Goal: Task Accomplishment & Management: Use online tool/utility

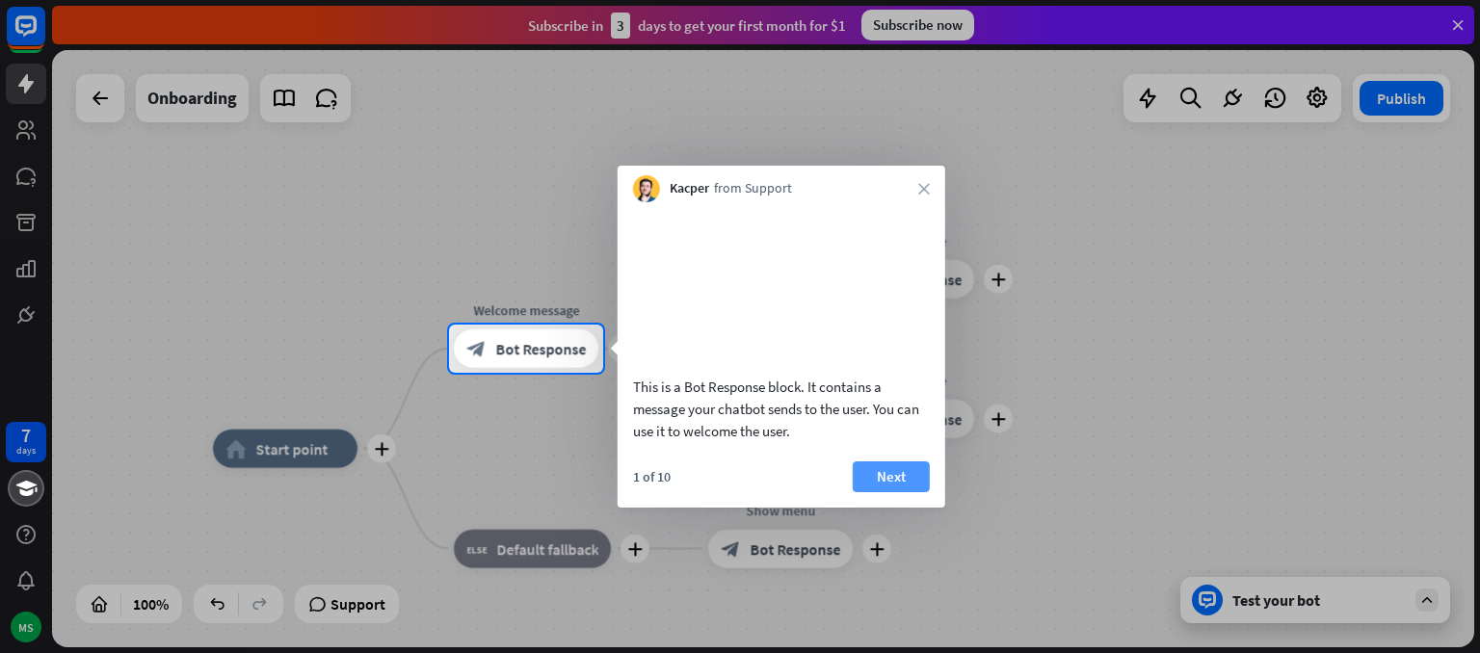
click at [923, 493] on button "Next" at bounding box center [891, 477] width 77 height 31
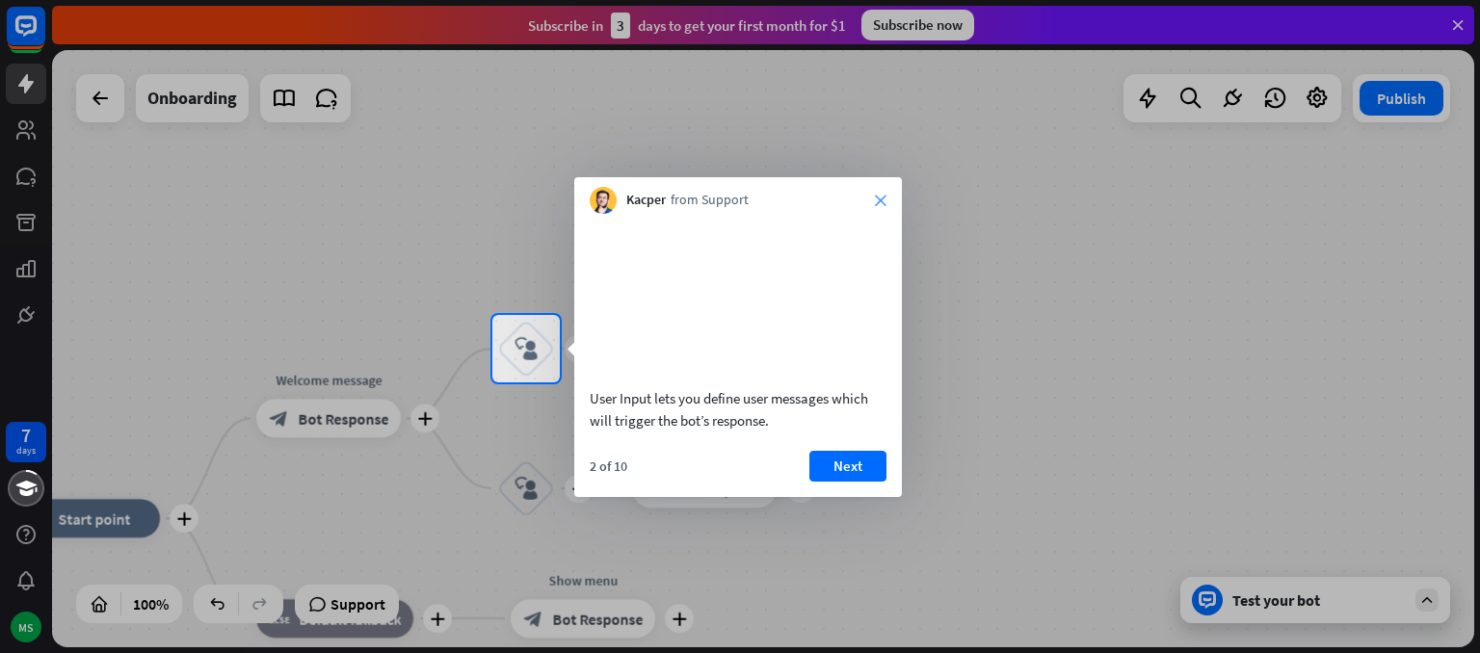
click at [881, 195] on icon "close" at bounding box center [881, 201] width 12 height 12
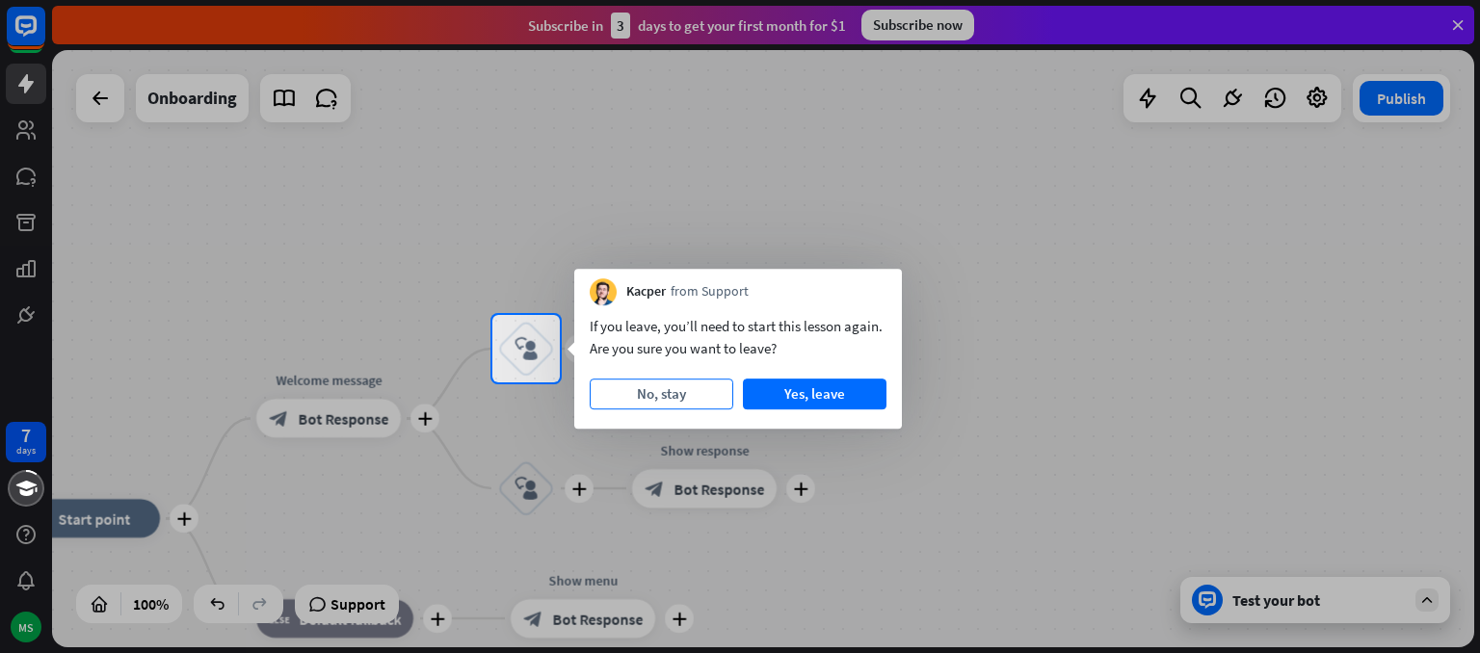
click at [708, 395] on button "No, stay" at bounding box center [662, 394] width 144 height 31
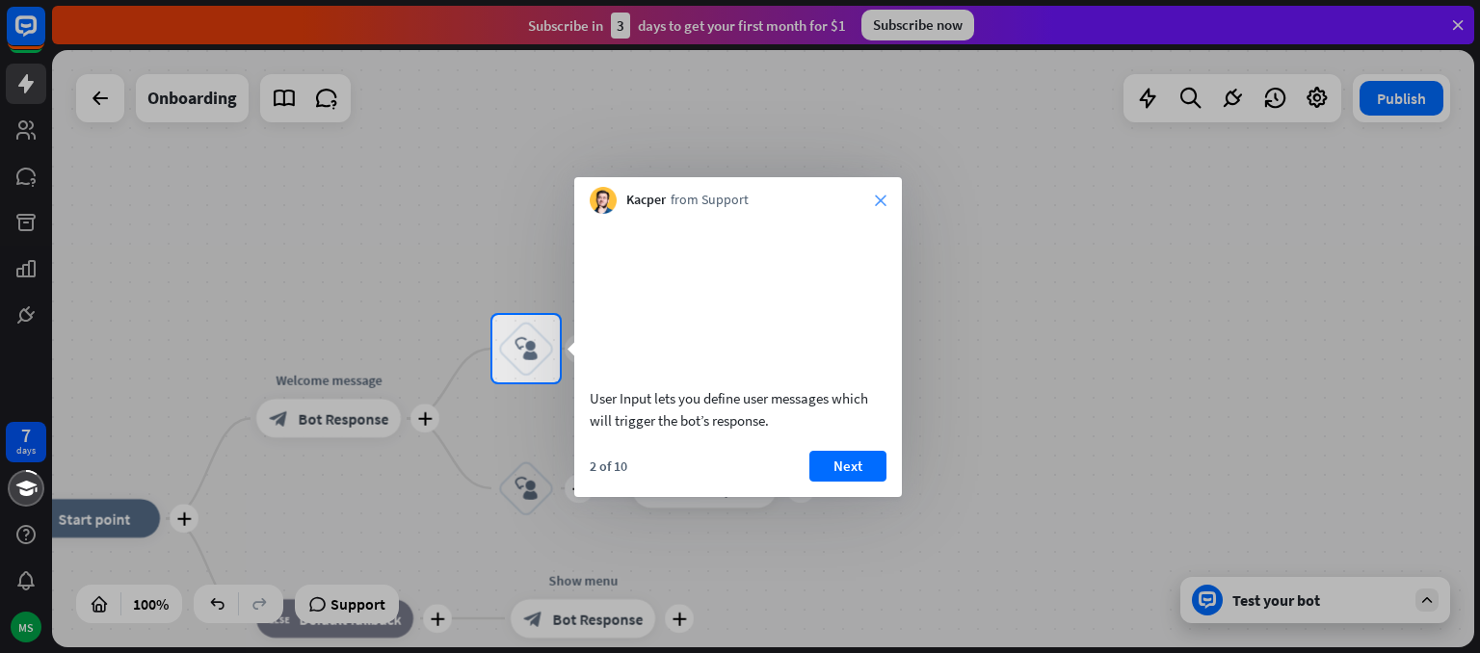
click at [881, 205] on icon "close" at bounding box center [881, 201] width 12 height 12
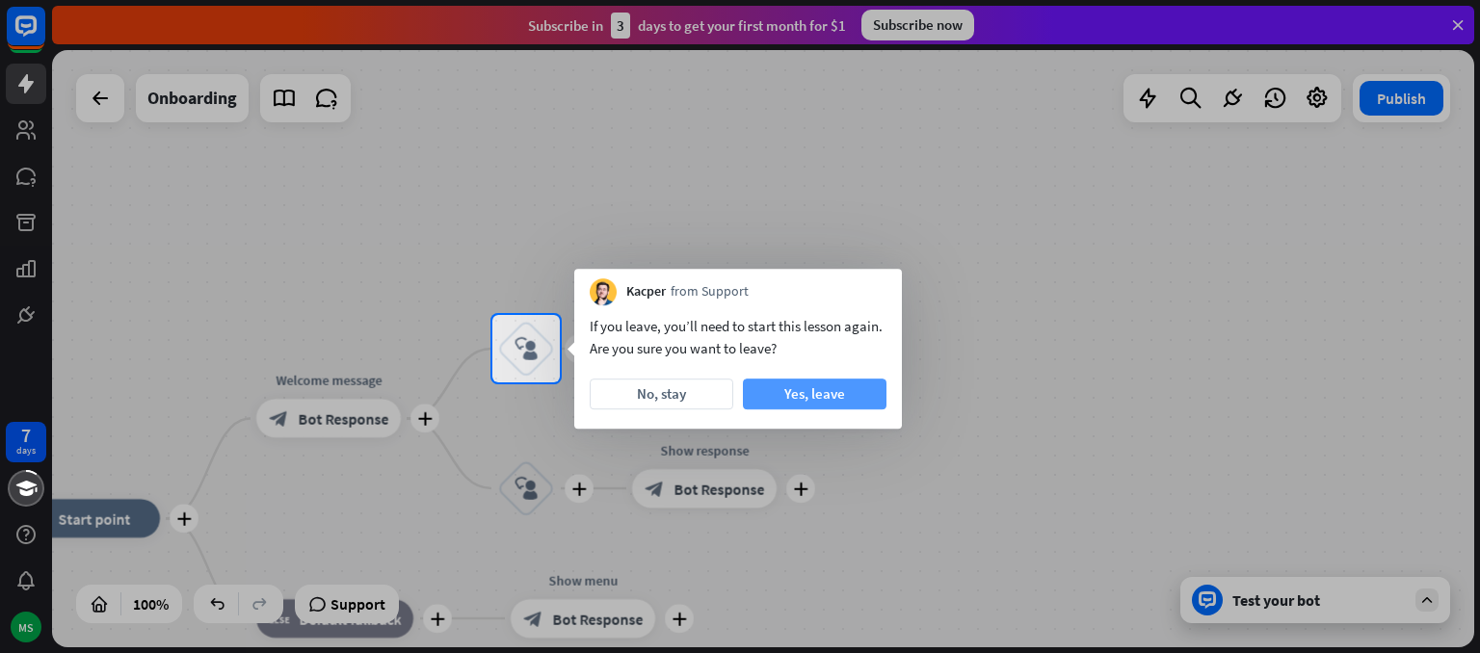
click at [825, 396] on button "Yes, leave" at bounding box center [815, 394] width 144 height 31
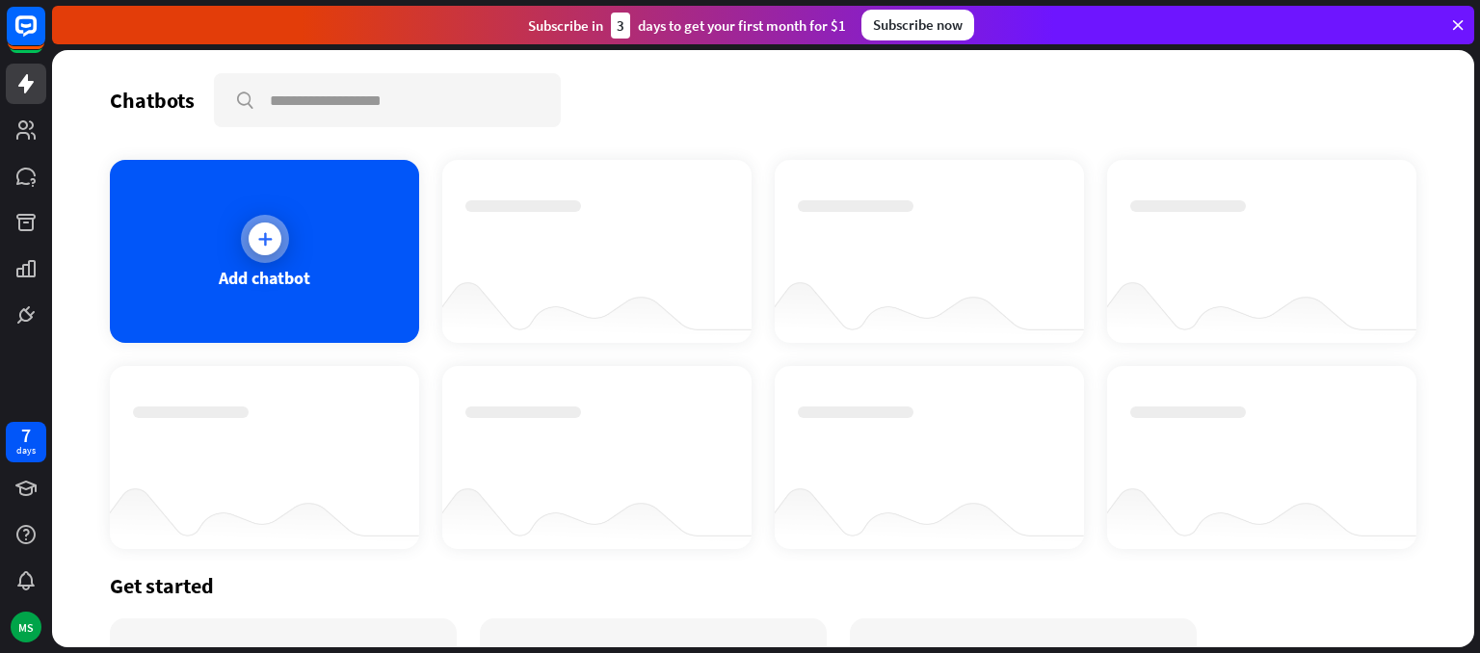
click at [335, 240] on div "Add chatbot" at bounding box center [264, 251] width 309 height 183
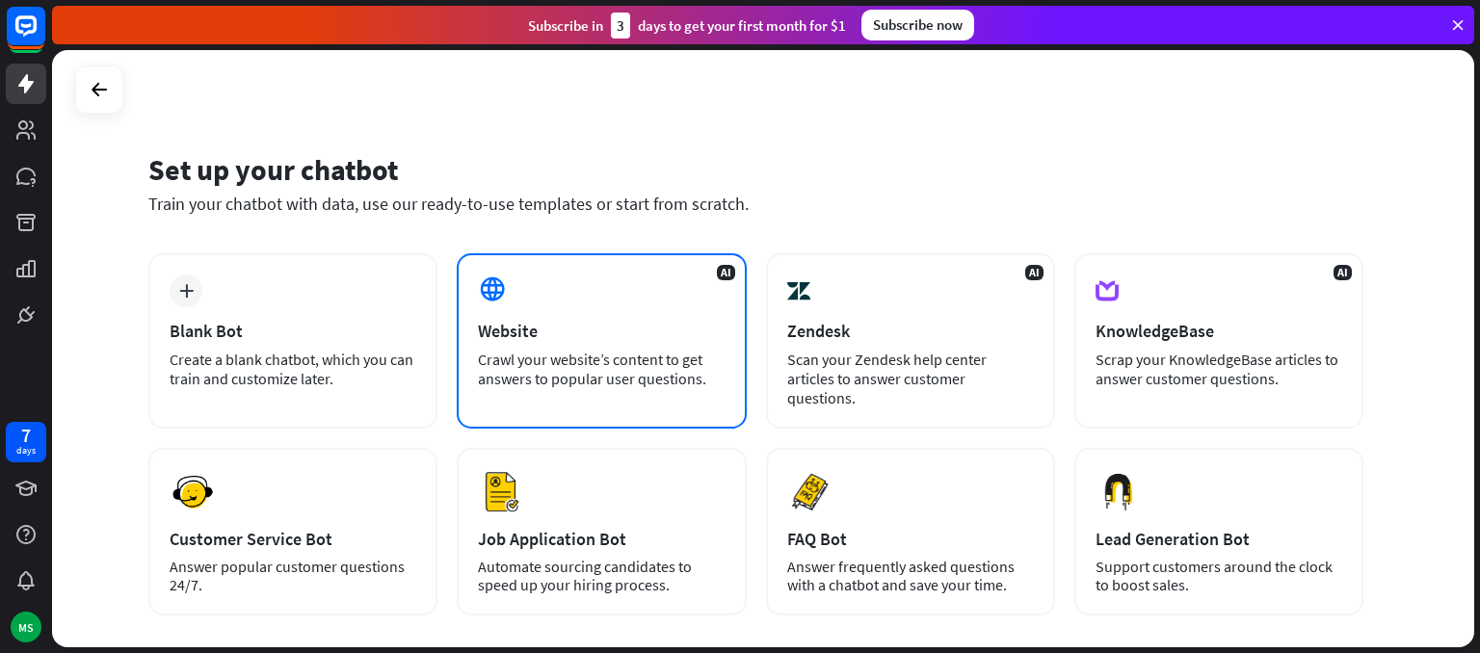
click at [548, 402] on div "AI Website Crawl your website’s content to get answers to popular user question…" at bounding box center [601, 340] width 289 height 175
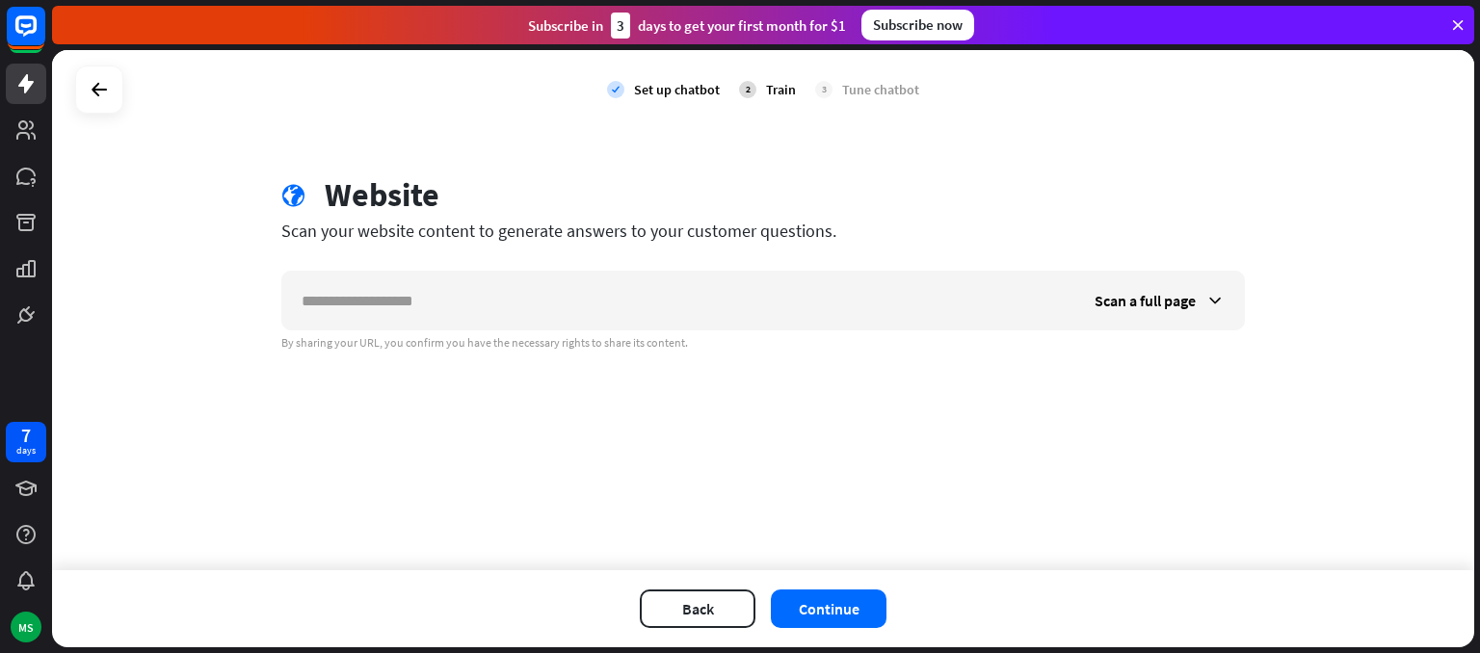
type input "*"
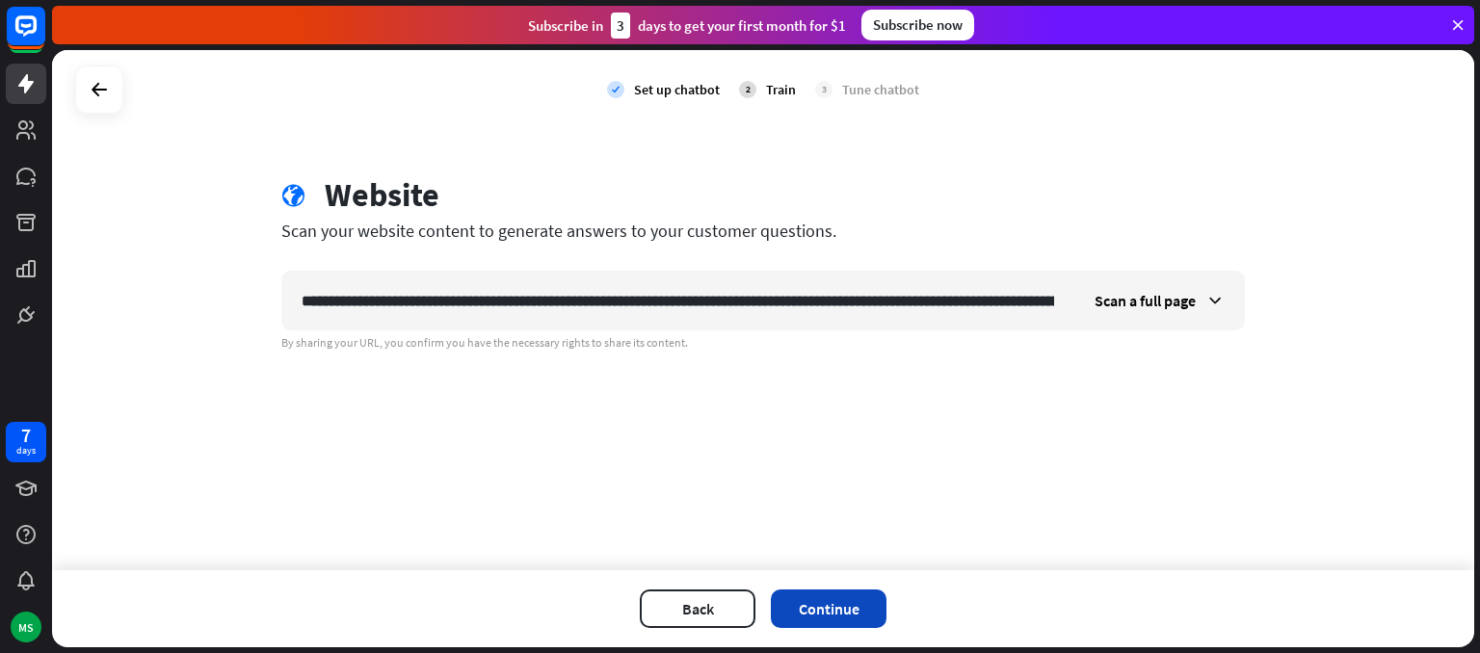
click at [861, 613] on button "Continue" at bounding box center [829, 609] width 116 height 39
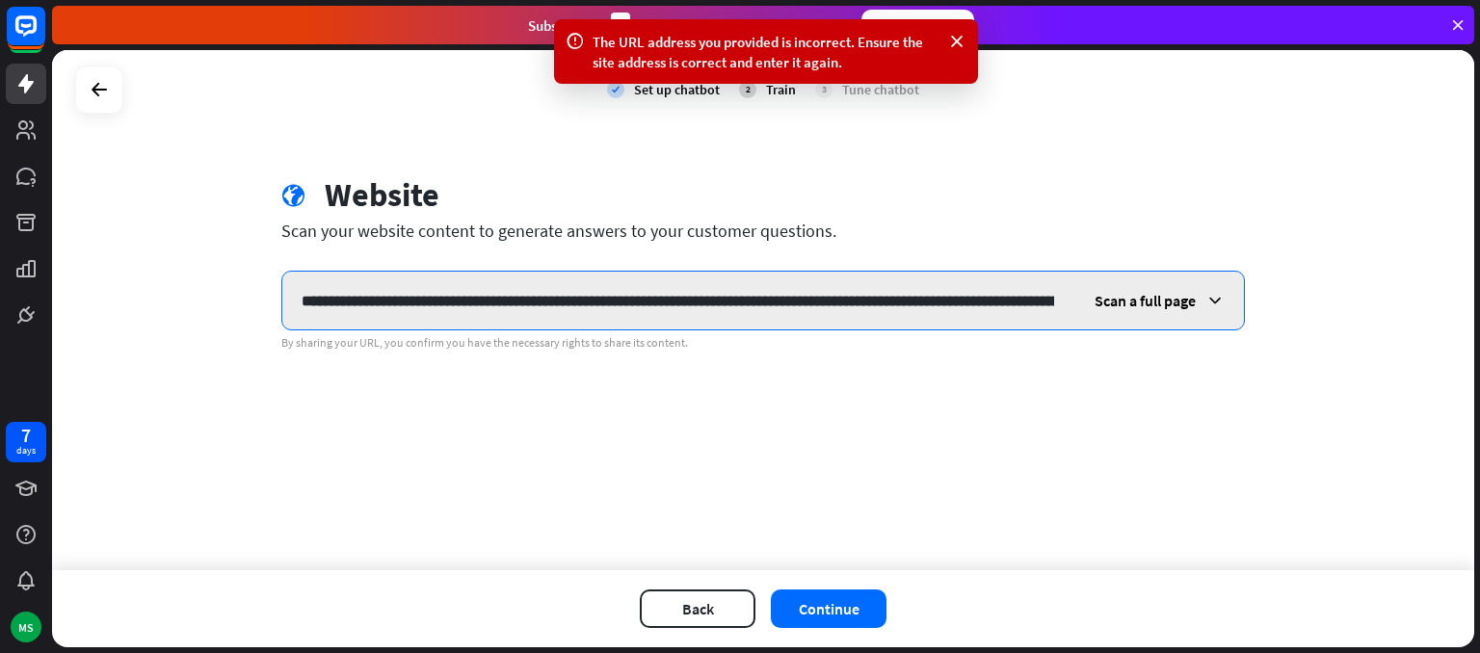
click at [1046, 306] on input "**********" at bounding box center [677, 301] width 791 height 58
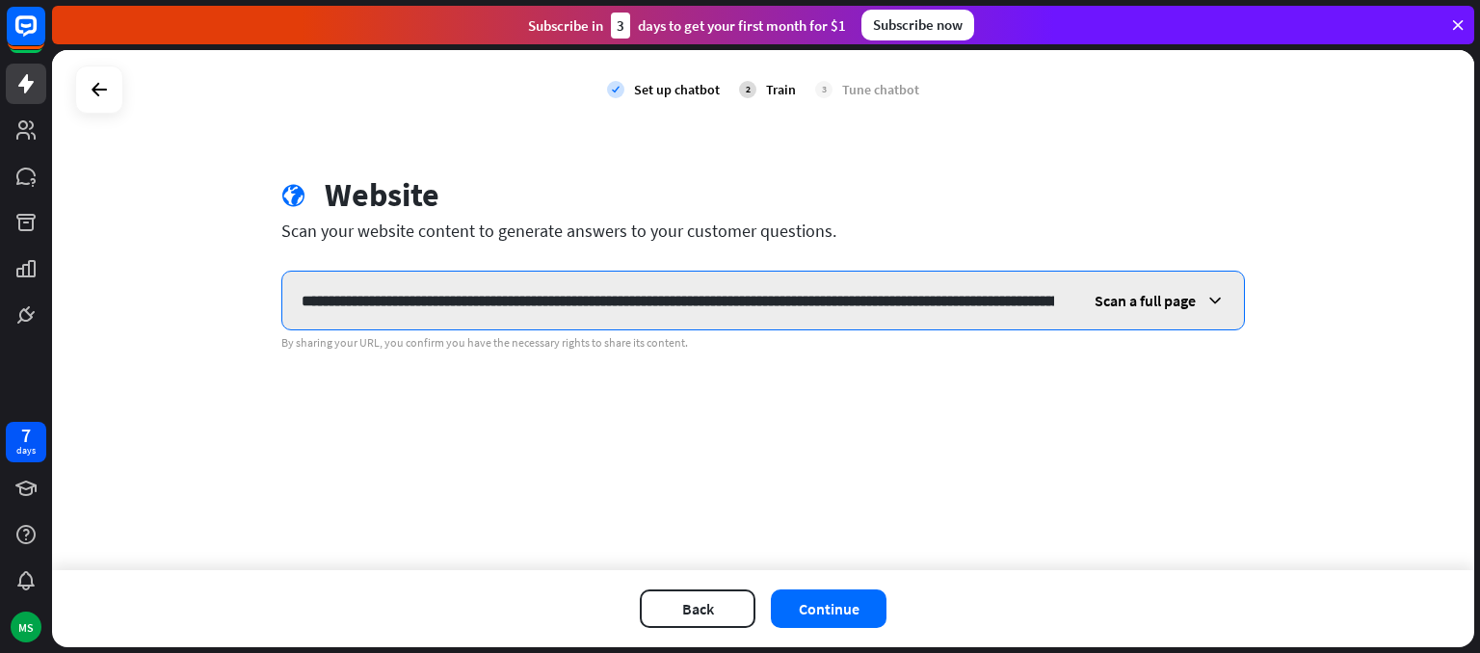
click at [1062, 302] on input "**********" at bounding box center [677, 301] width 791 height 58
click at [1053, 302] on input "**********" at bounding box center [677, 301] width 791 height 58
click at [1053, 299] on input "**********" at bounding box center [677, 301] width 791 height 58
click at [1053, 306] on input "**********" at bounding box center [677, 301] width 791 height 58
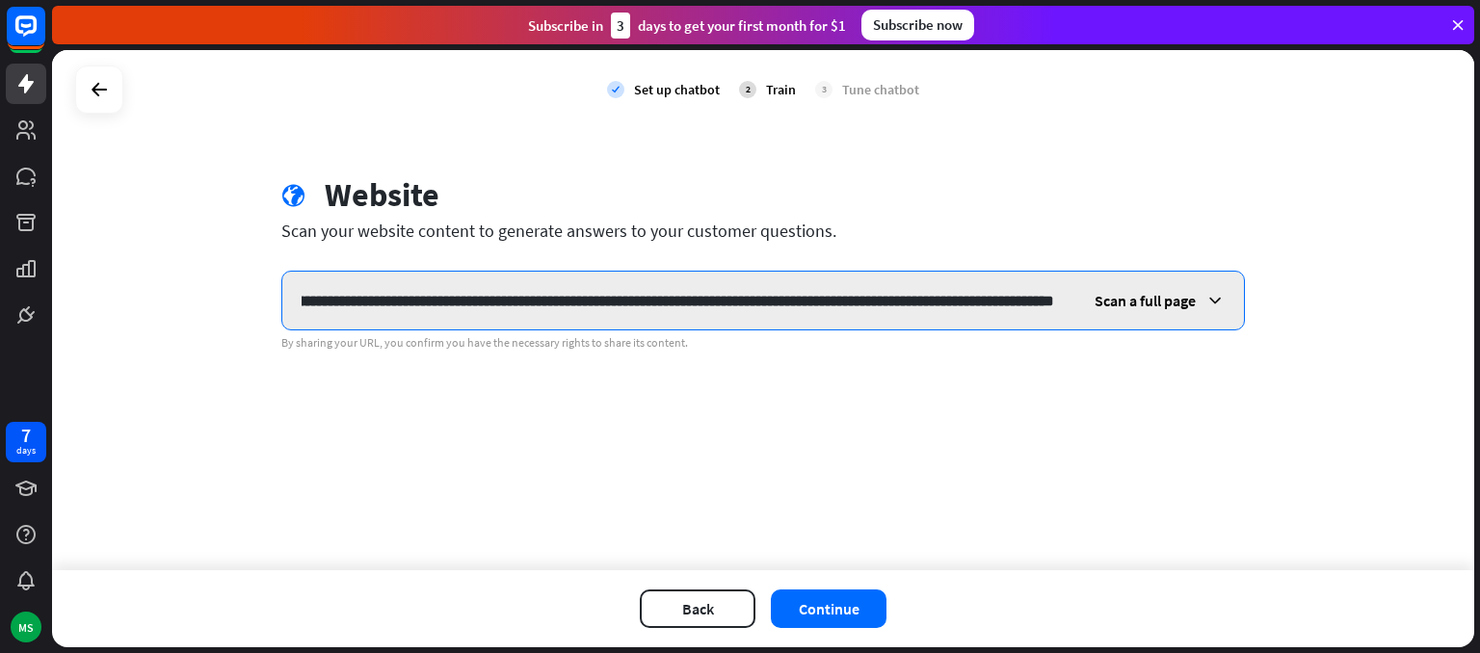
click at [1059, 301] on input "**********" at bounding box center [677, 301] width 791 height 58
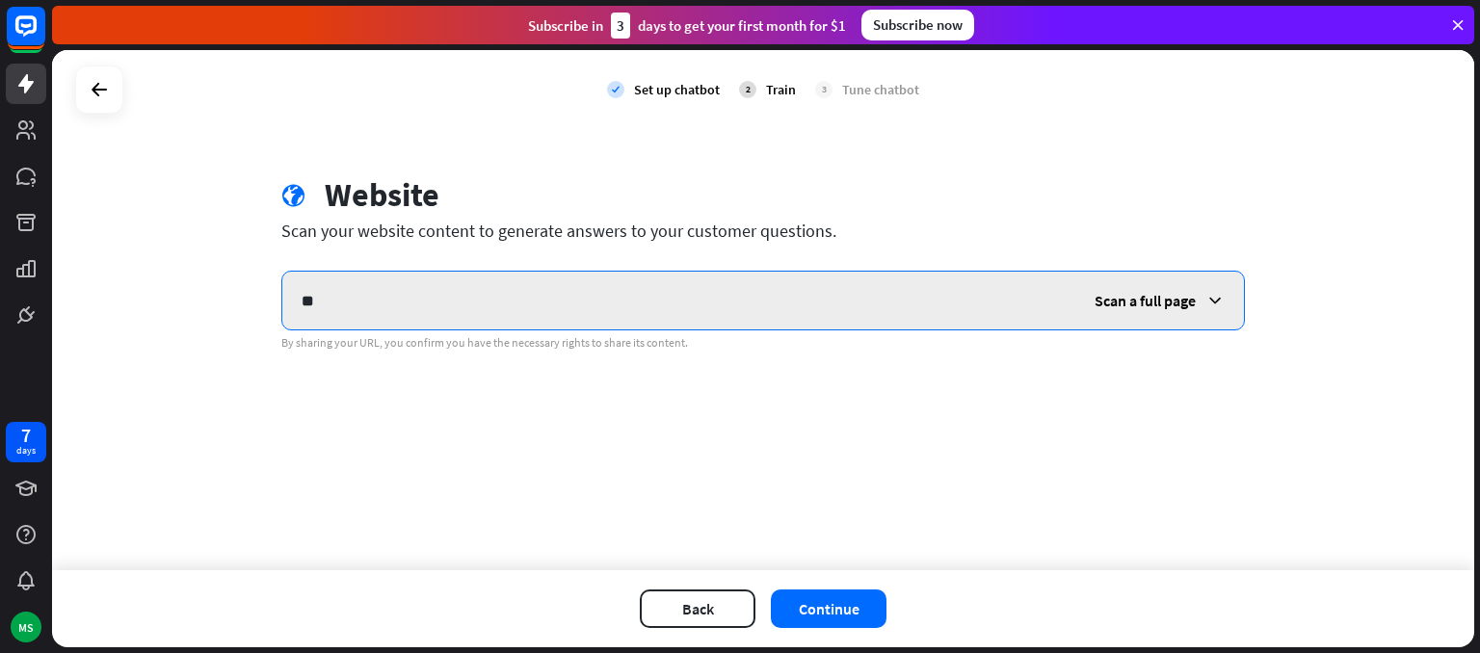
type input "*"
type input "******"
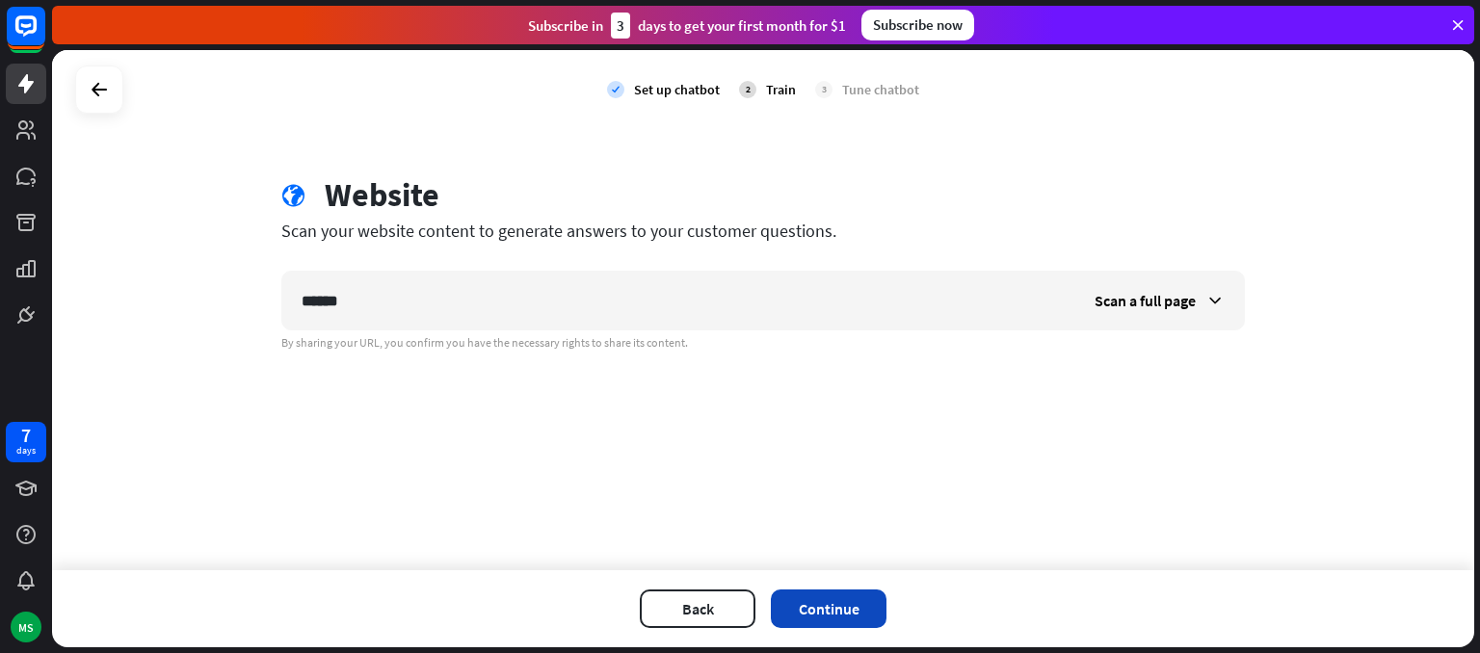
click at [869, 591] on button "Continue" at bounding box center [829, 609] width 116 height 39
click at [128, 84] on div "check Set up chatbot 2 Train 3 Tune chatbot" at bounding box center [763, 89] width 1423 height 79
click at [108, 83] on icon at bounding box center [99, 89] width 23 height 23
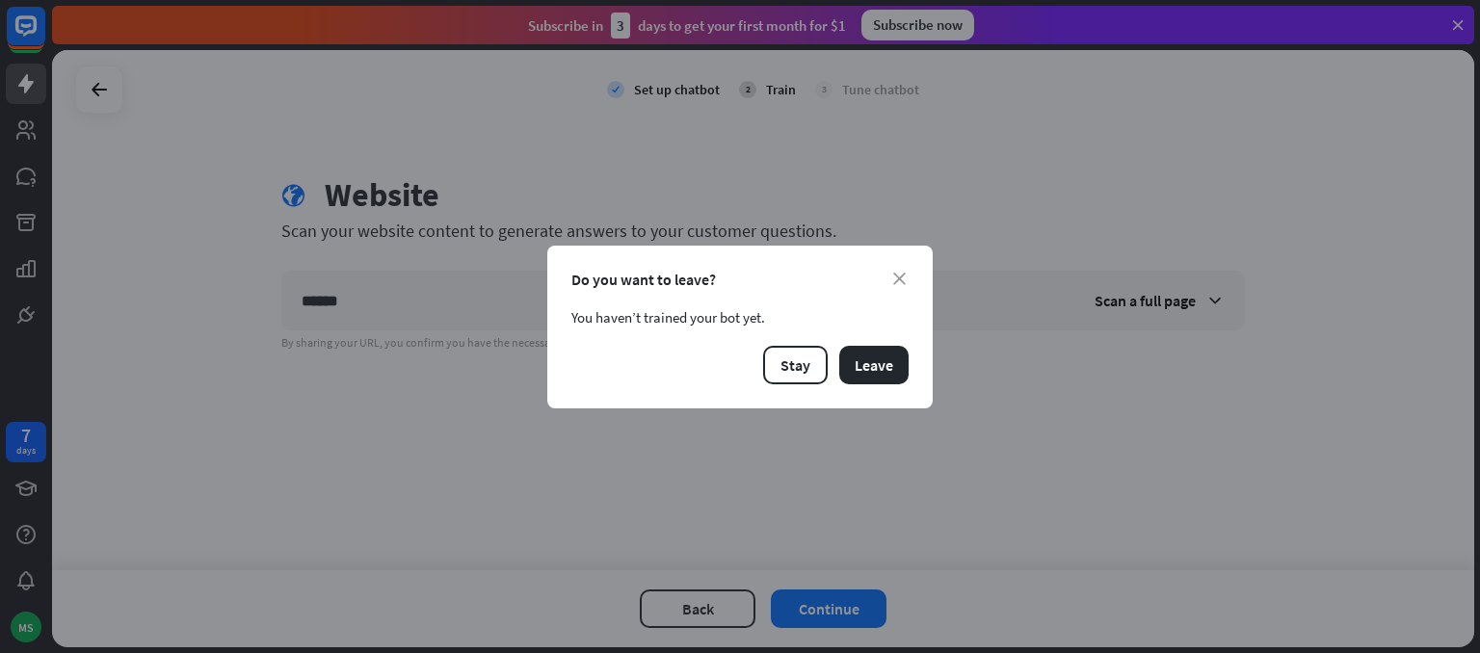
click at [925, 366] on div "close Do you want to leave? You haven’t trained your bot yet. Stay Leave" at bounding box center [740, 327] width 386 height 163
click at [902, 361] on button "Leave" at bounding box center [874, 365] width 69 height 39
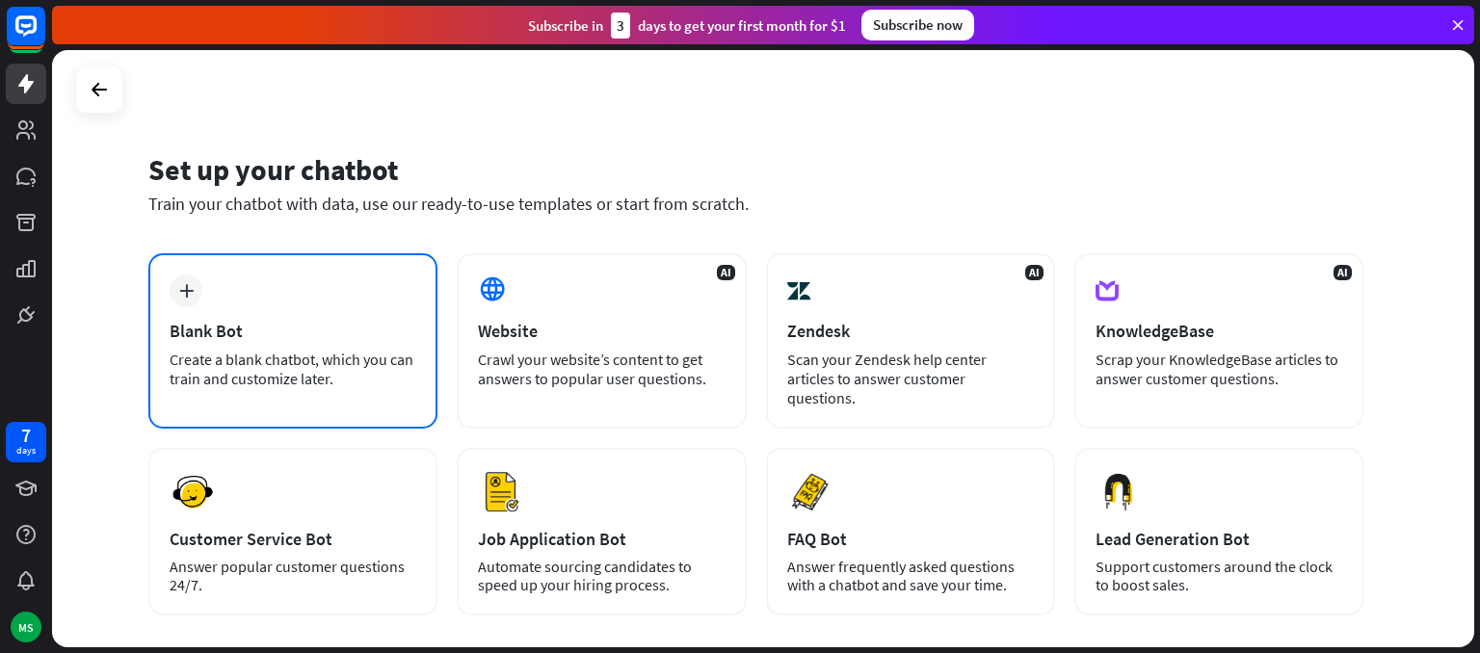
click at [252, 305] on div "plus Blank Bot Create a blank chatbot, which you can train and customize later." at bounding box center [292, 340] width 289 height 175
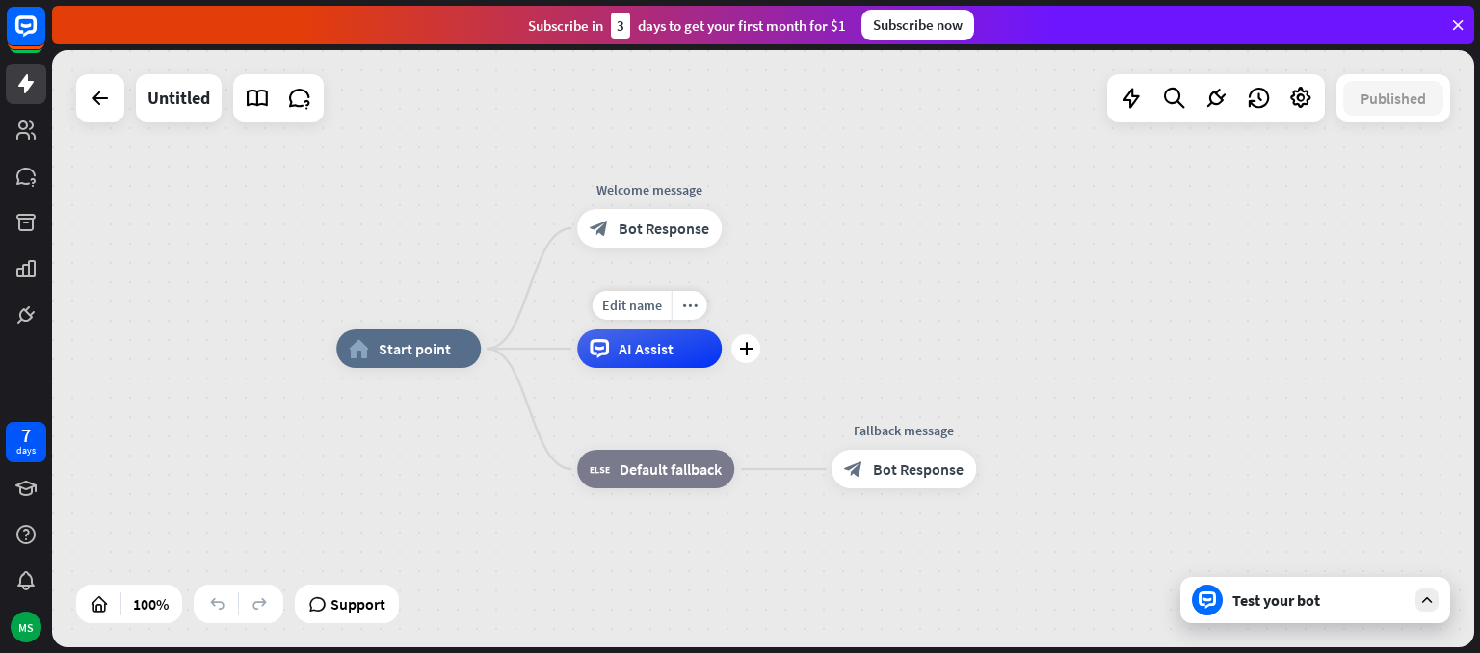
click at [659, 353] on span "AI Assist" at bounding box center [646, 348] width 55 height 19
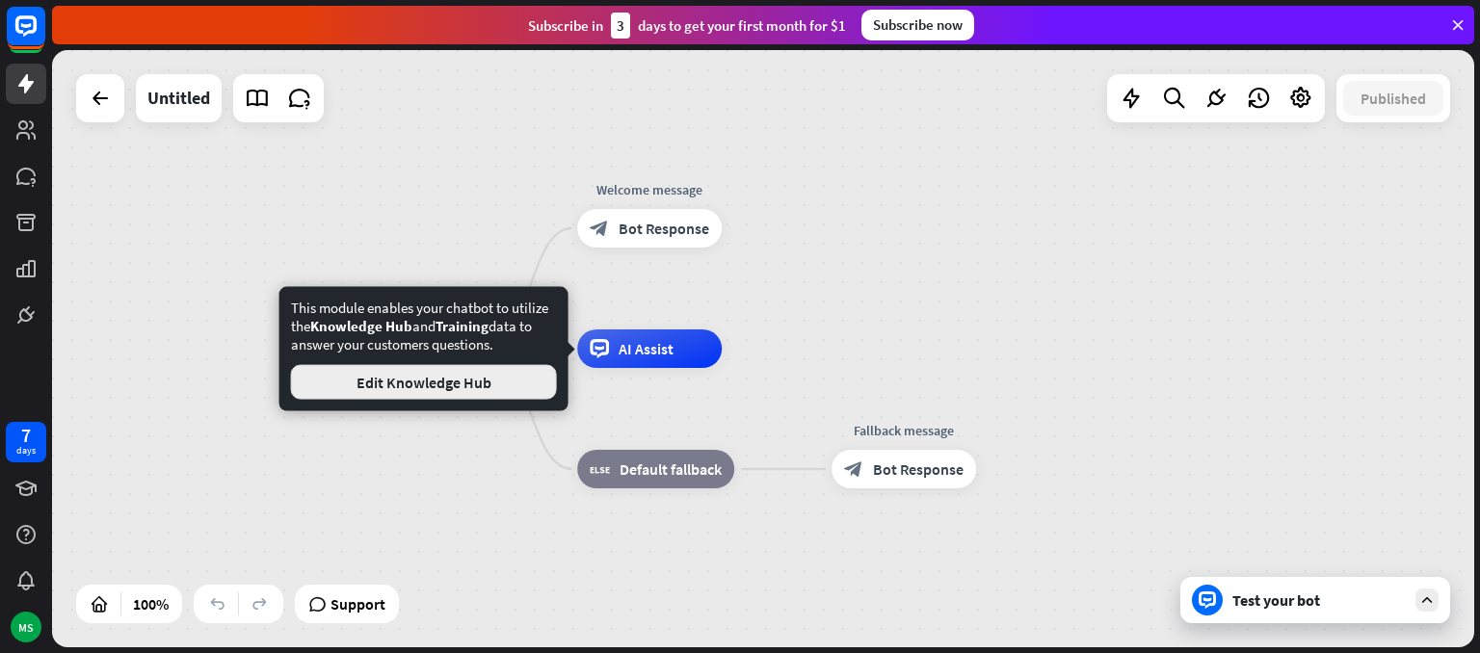
click at [540, 367] on button "Edit Knowledge Hub" at bounding box center [424, 382] width 266 height 35
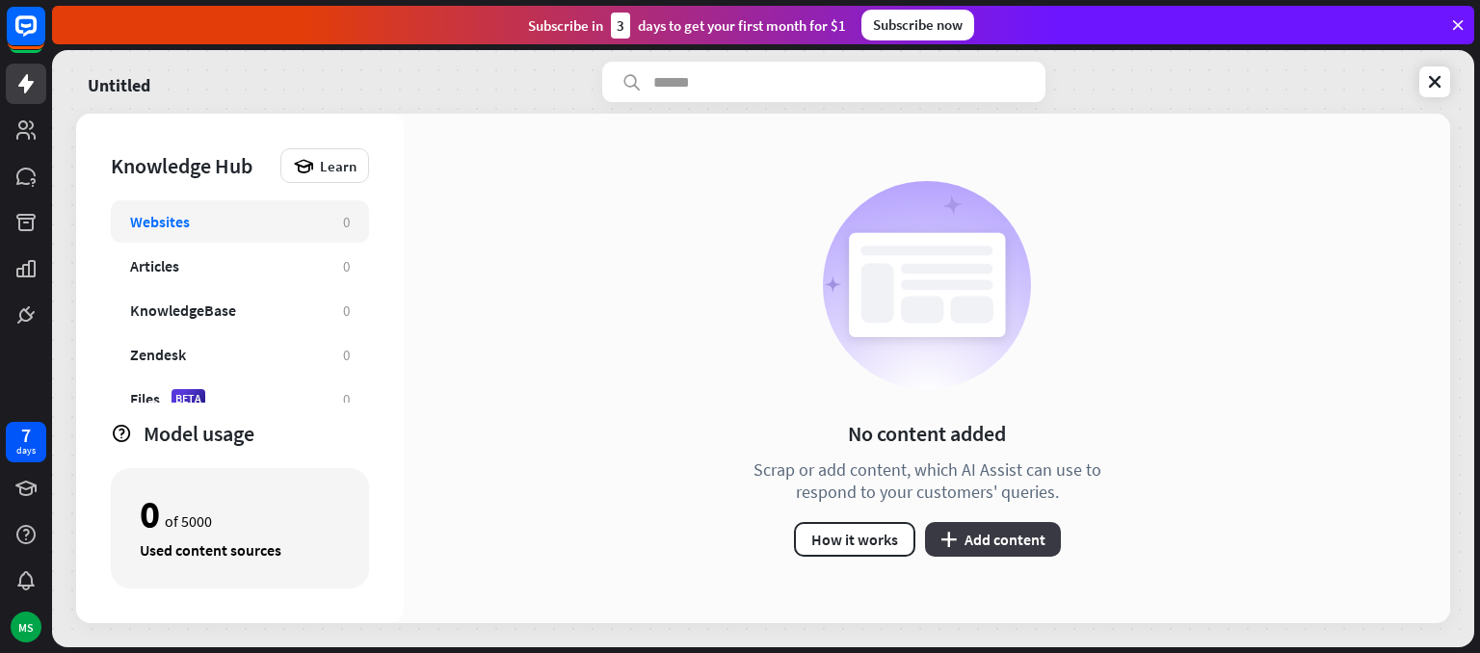
click at [1019, 543] on button "plus Add content" at bounding box center [993, 539] width 136 height 35
click at [866, 530] on button "How it works" at bounding box center [854, 539] width 121 height 35
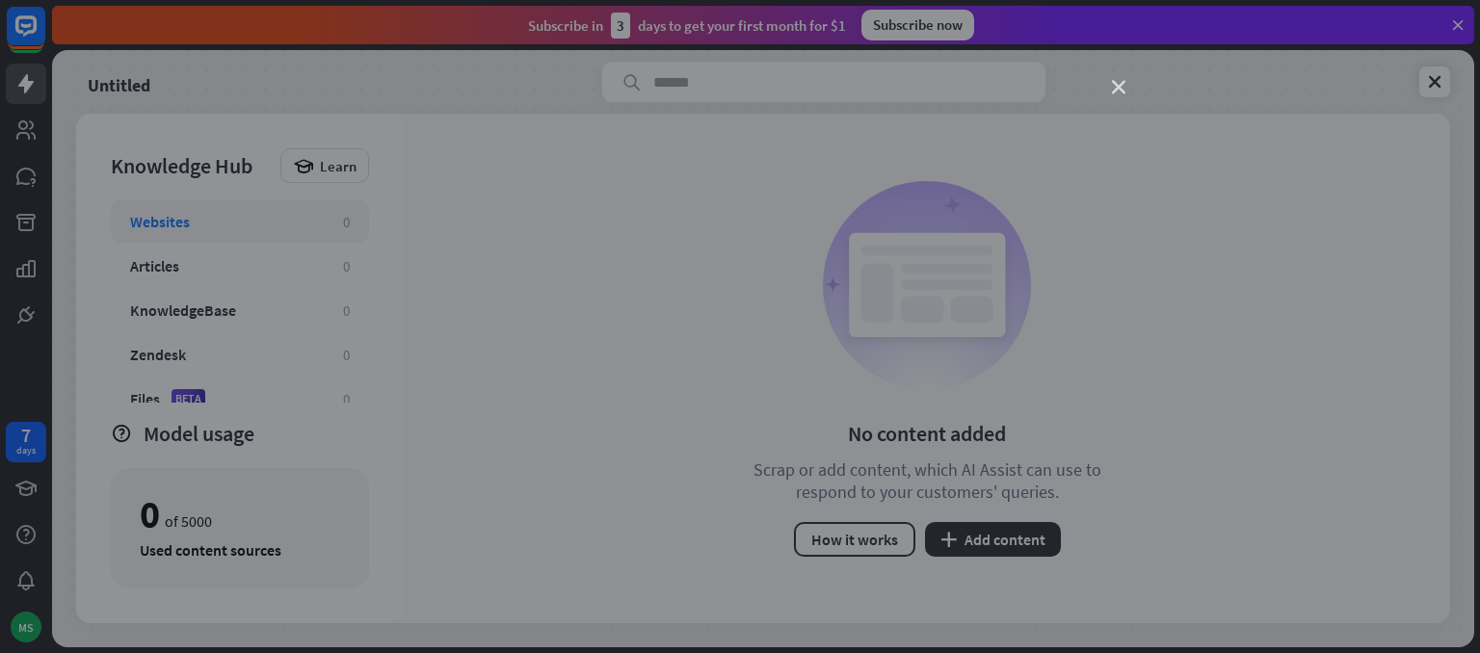
click at [1121, 87] on icon "close" at bounding box center [1118, 87] width 13 height 13
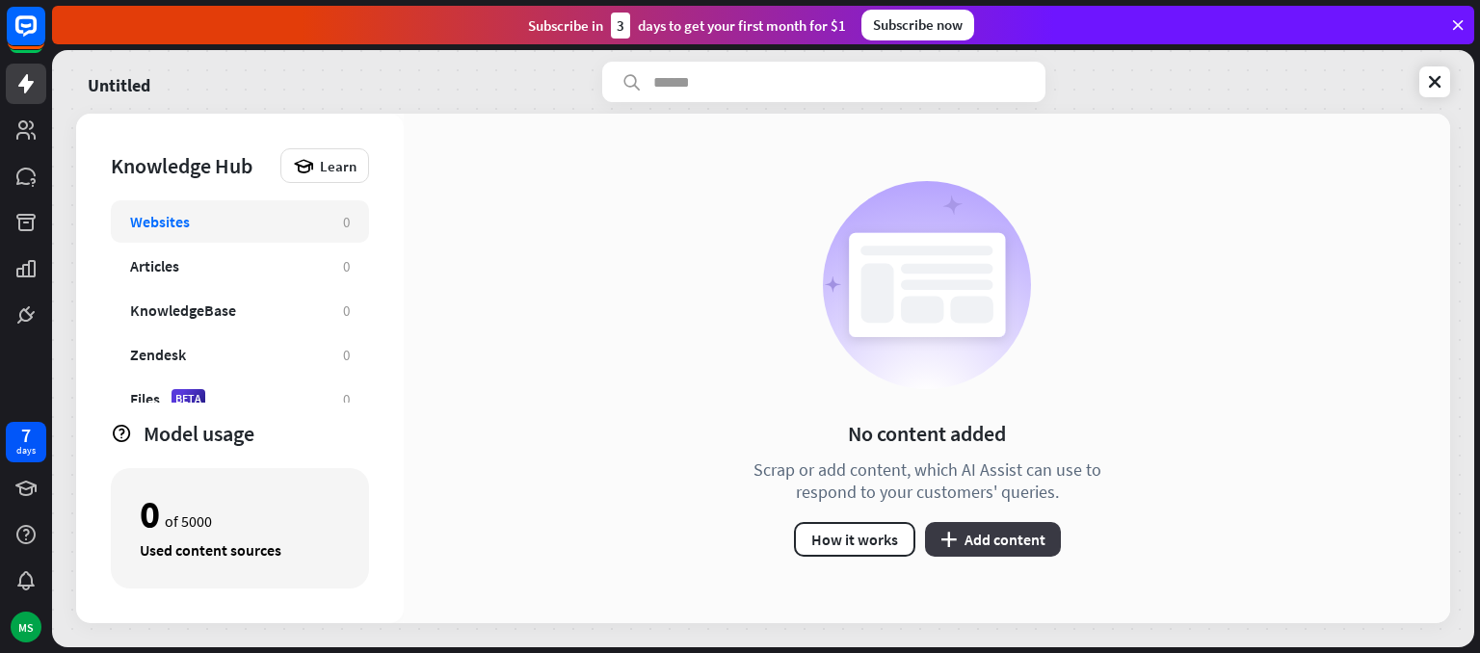
click at [1017, 538] on button "plus Add content" at bounding box center [993, 539] width 136 height 35
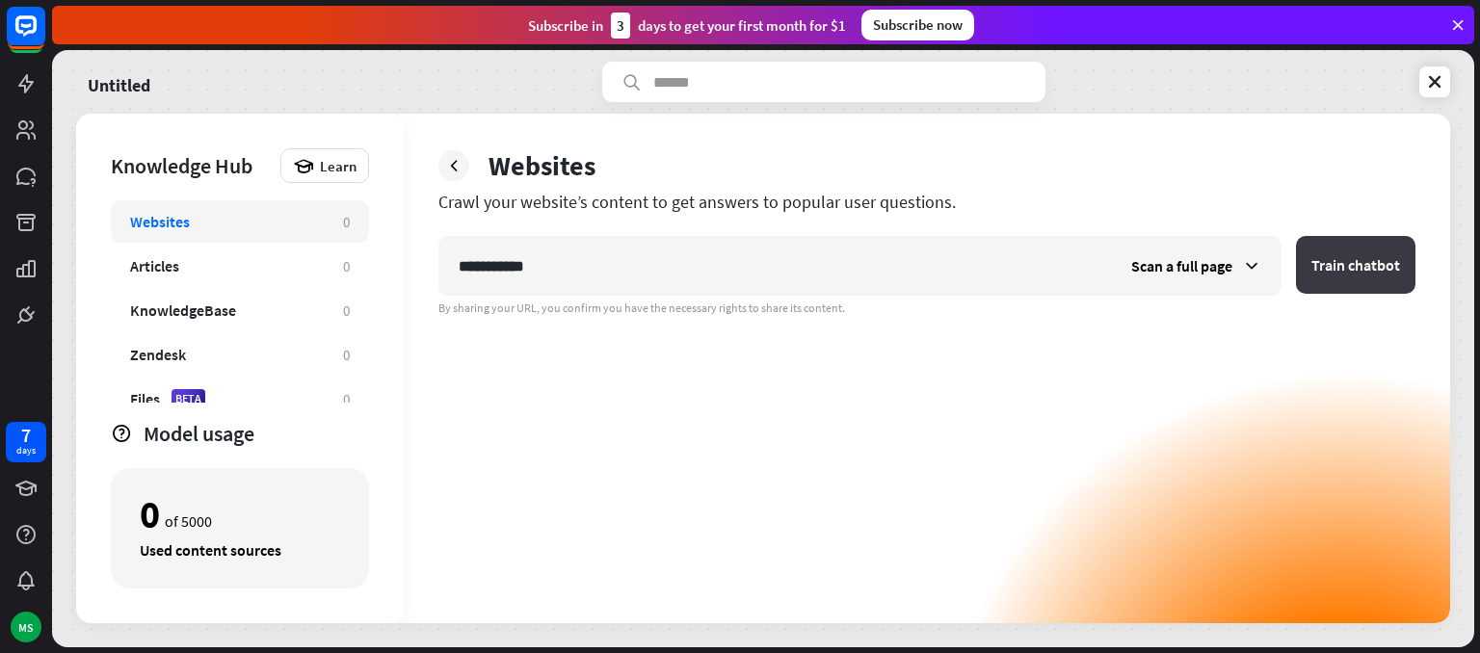
type input "**********"
click at [1392, 259] on button "Train chatbot" at bounding box center [1356, 265] width 120 height 58
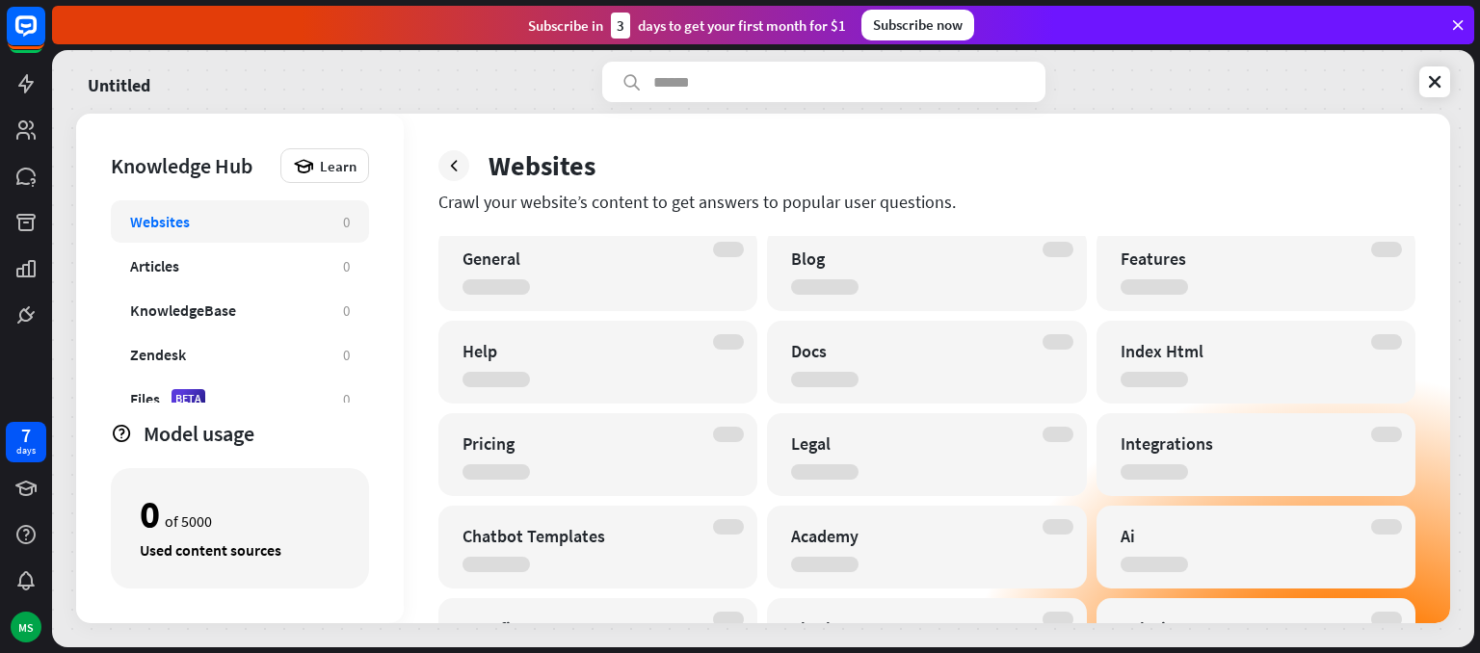
scroll to position [46, 0]
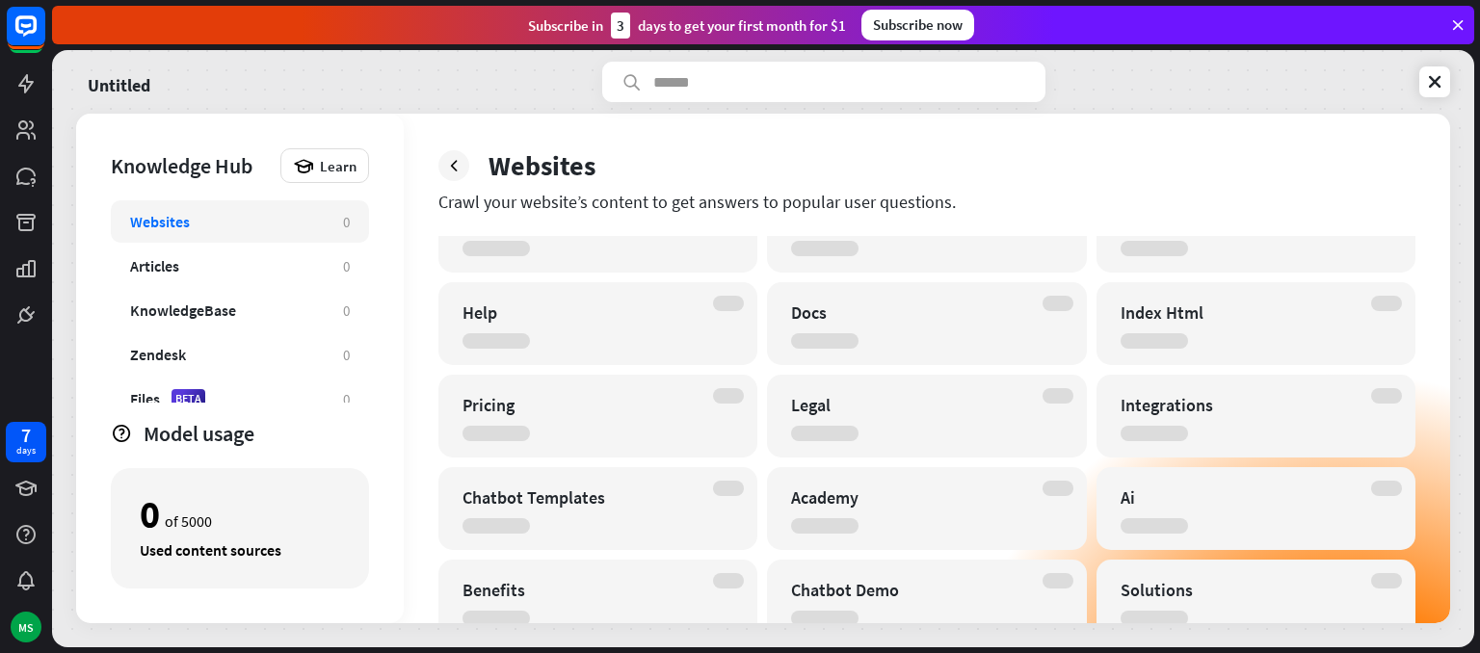
click at [1326, 482] on div "Ai" at bounding box center [1256, 508] width 319 height 83
click at [1326, 509] on div "Ai" at bounding box center [1256, 508] width 319 height 83
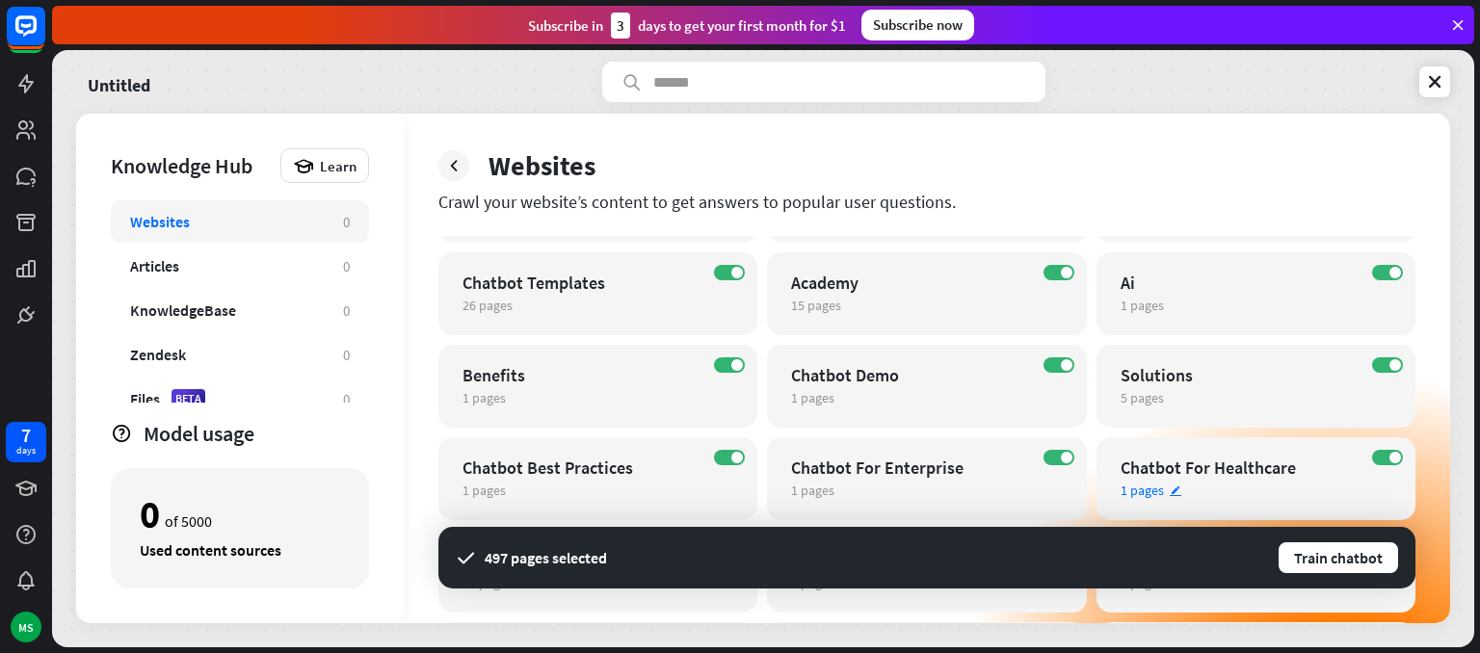
scroll to position [258, 0]
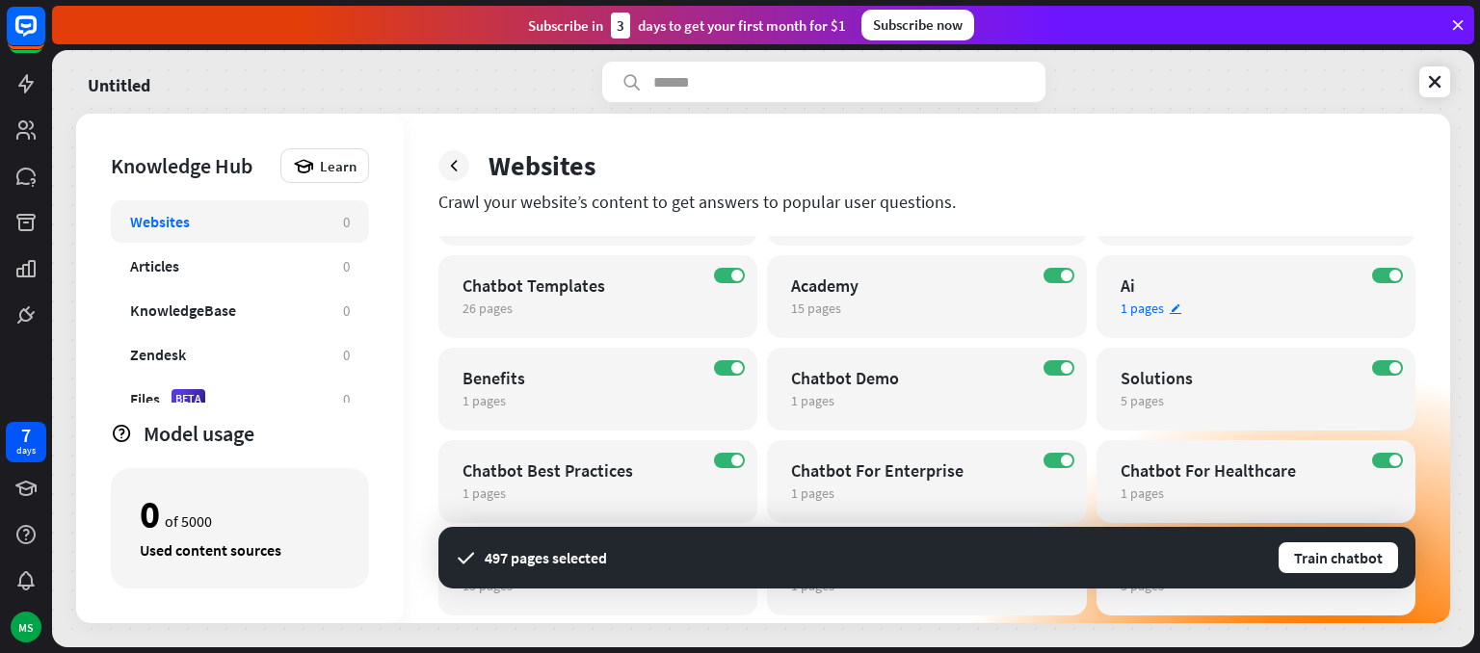
click at [1147, 310] on span "1 pages" at bounding box center [1142, 308] width 43 height 17
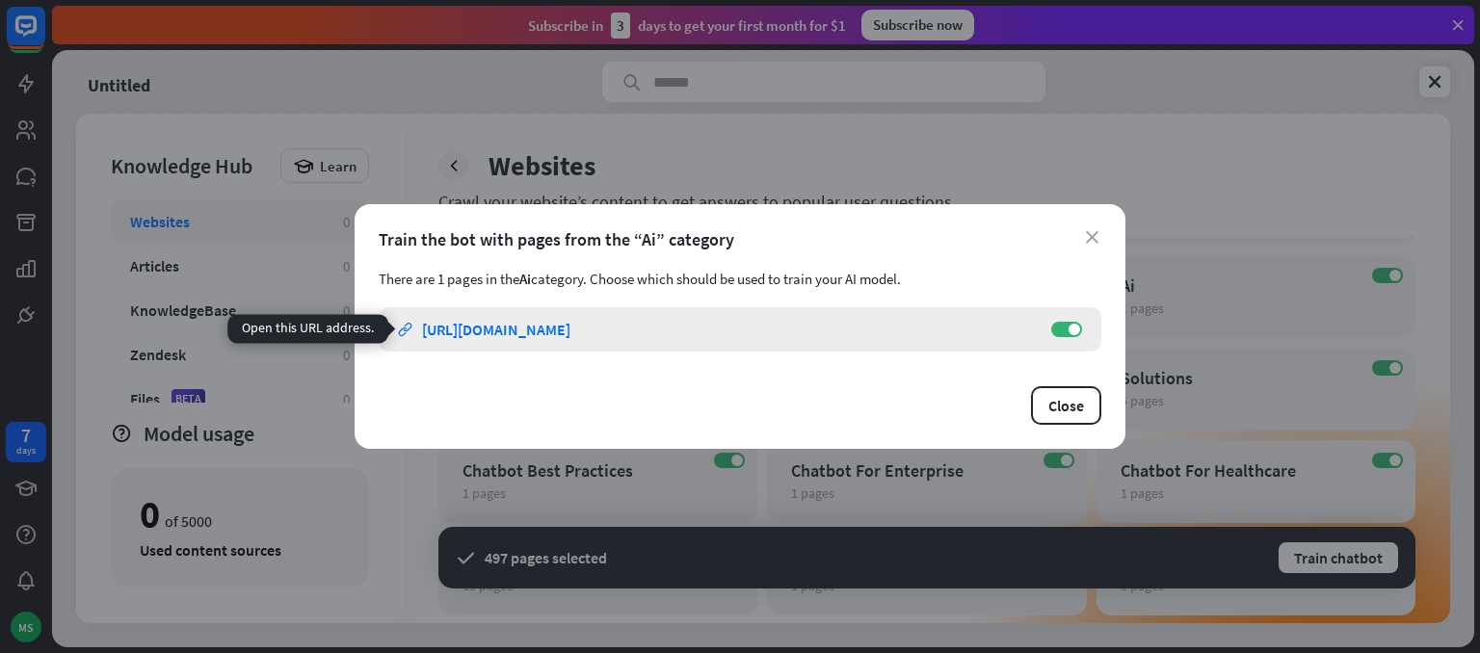
click at [887, 333] on link "link [URL][DOMAIN_NAME]" at bounding box center [715, 329] width 634 height 44
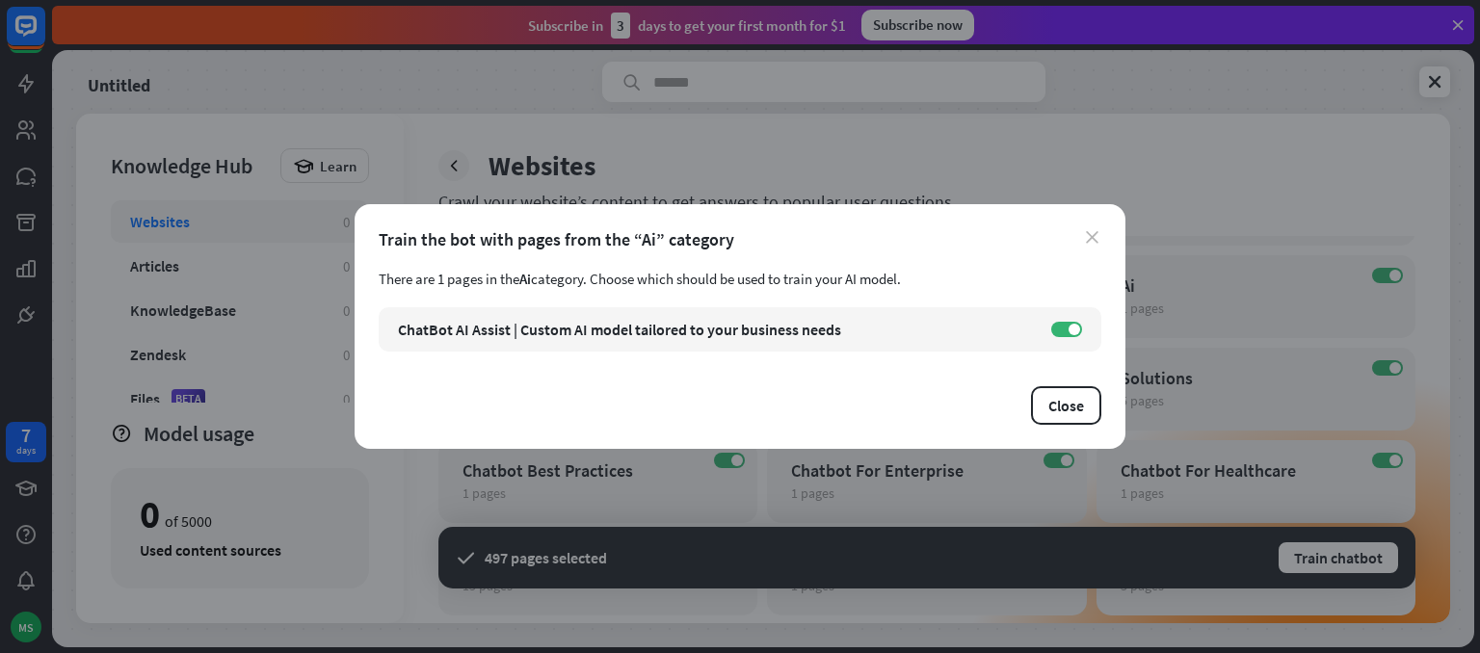
click at [1087, 240] on icon "close" at bounding box center [1092, 237] width 13 height 13
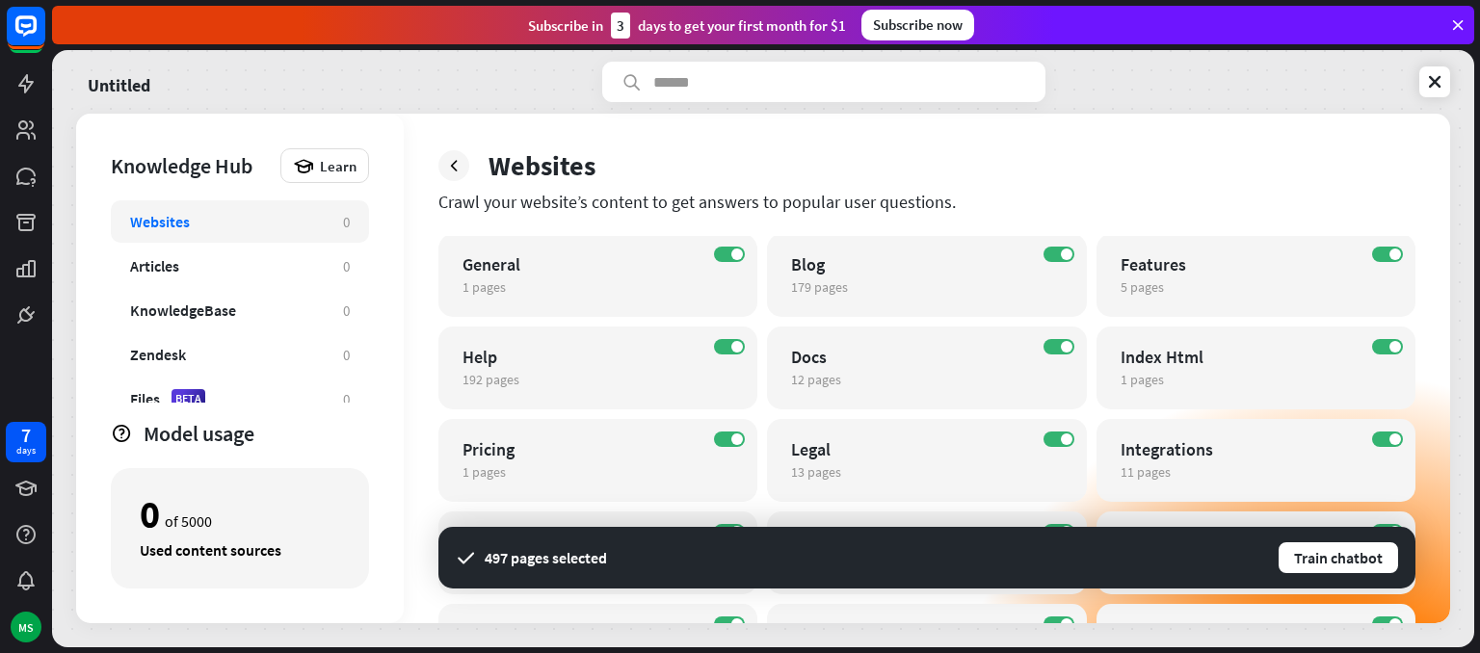
scroll to position [0, 0]
click at [1366, 572] on button "Train chatbot" at bounding box center [1338, 558] width 123 height 35
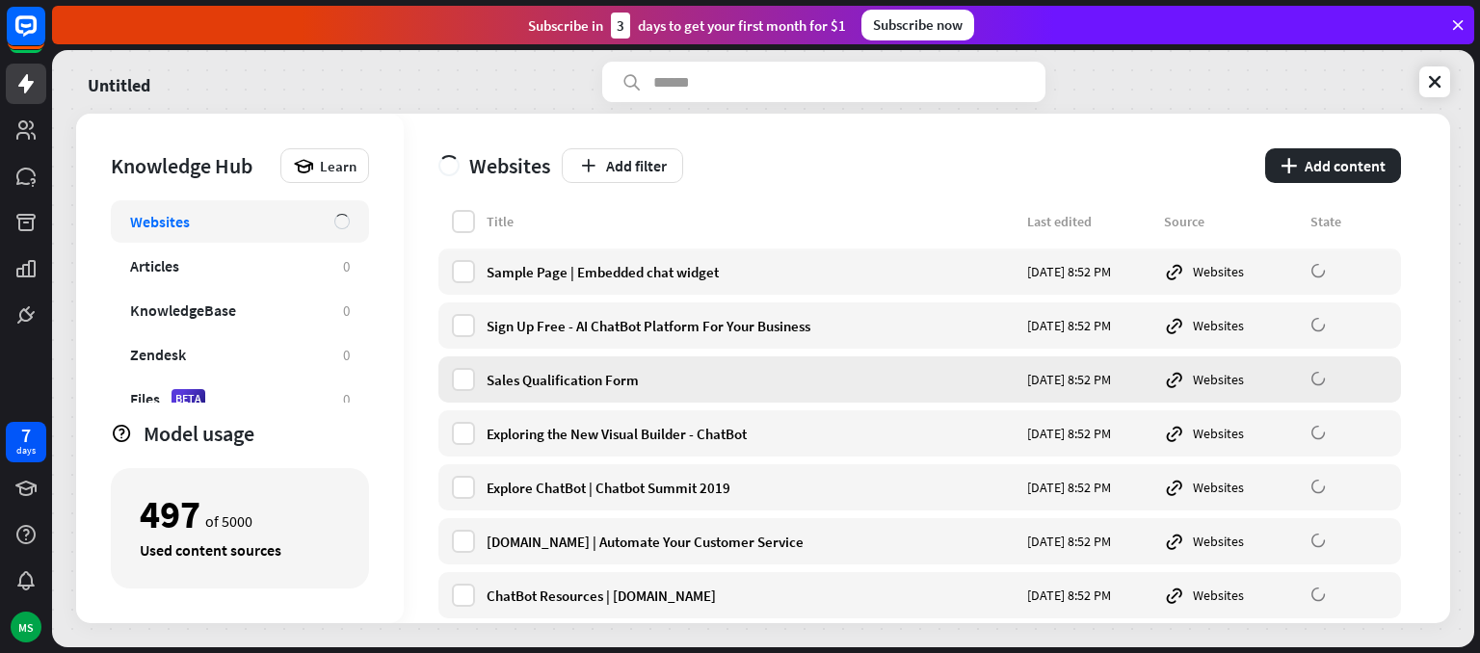
click at [1124, 385] on div "[DATE] 8:52 PM" at bounding box center [1089, 379] width 125 height 17
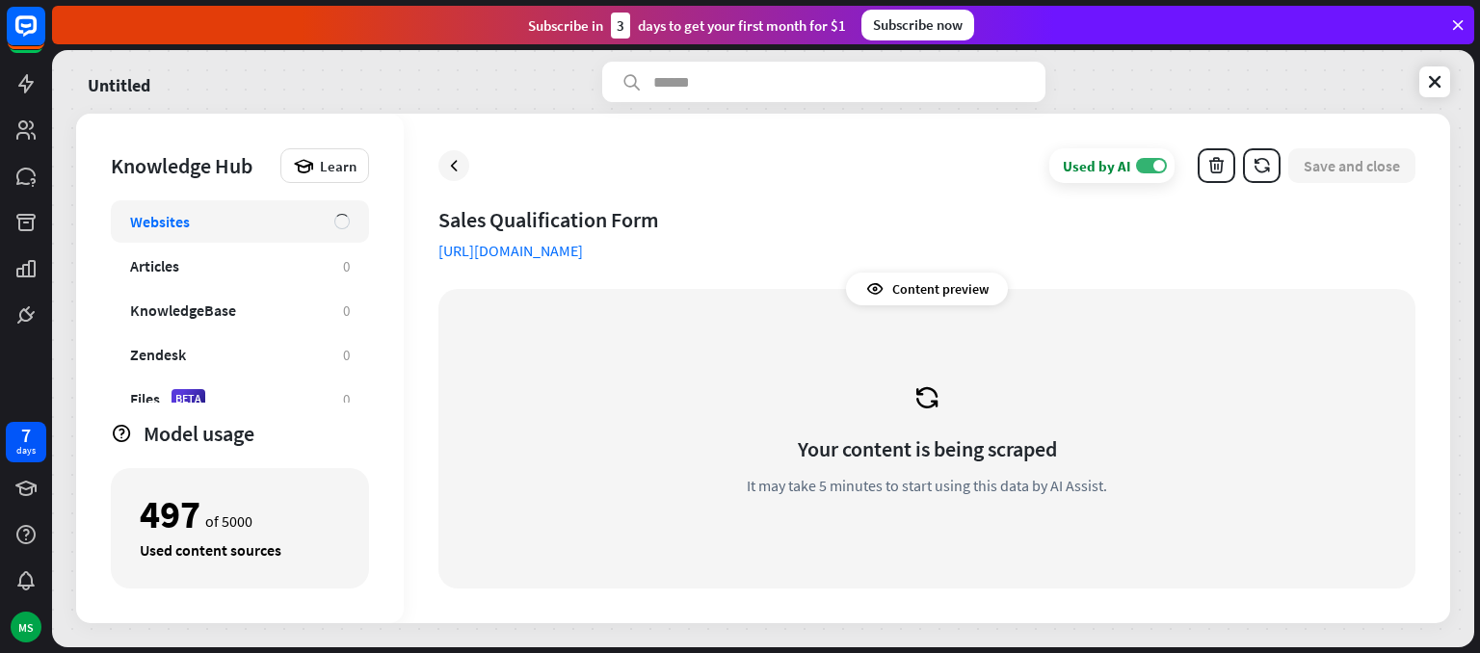
click at [1152, 387] on div "Your content is being scraped It may take 5 minutes to start using this data by…" at bounding box center [927, 438] width 931 height 253
click at [923, 402] on icon at bounding box center [927, 398] width 29 height 29
drag, startPoint x: 939, startPoint y: 398, endPoint x: 926, endPoint y: 395, distance: 12.9
click at [926, 395] on icon at bounding box center [927, 398] width 29 height 29
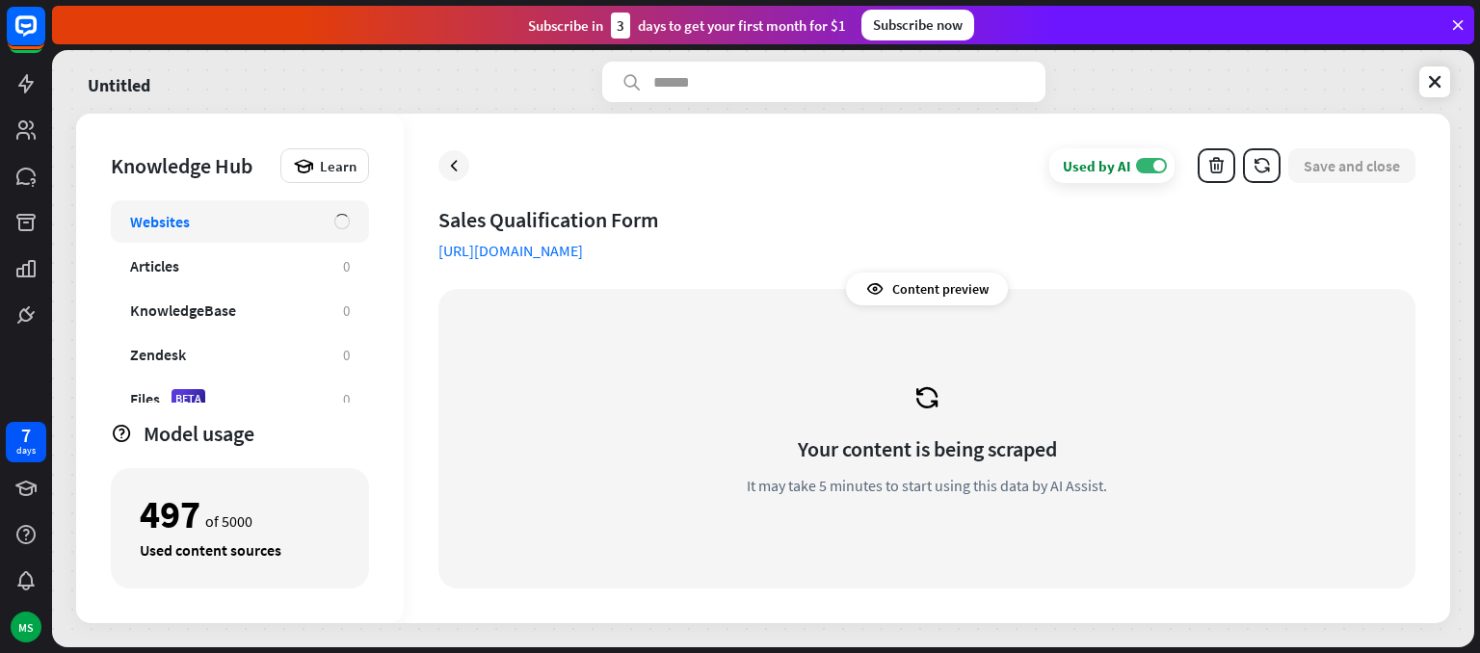
click at [926, 395] on icon at bounding box center [927, 398] width 29 height 29
